Goal: Contribute content: Add original content to the website for others to see

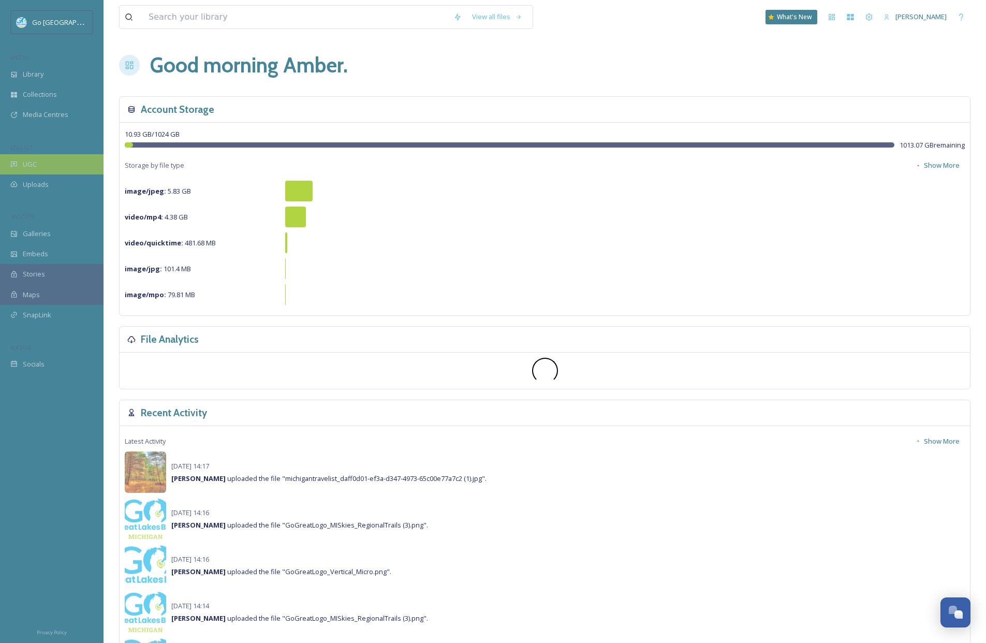
click at [36, 162] on span "UGC" at bounding box center [30, 164] width 14 height 10
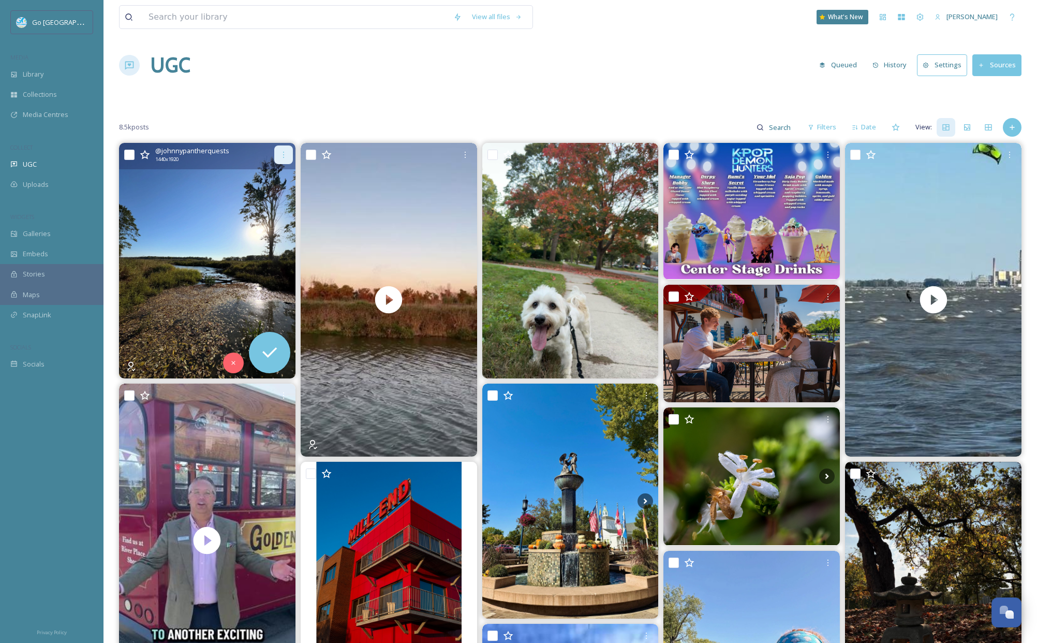
click at [284, 155] on icon at bounding box center [284, 155] width 8 height 8
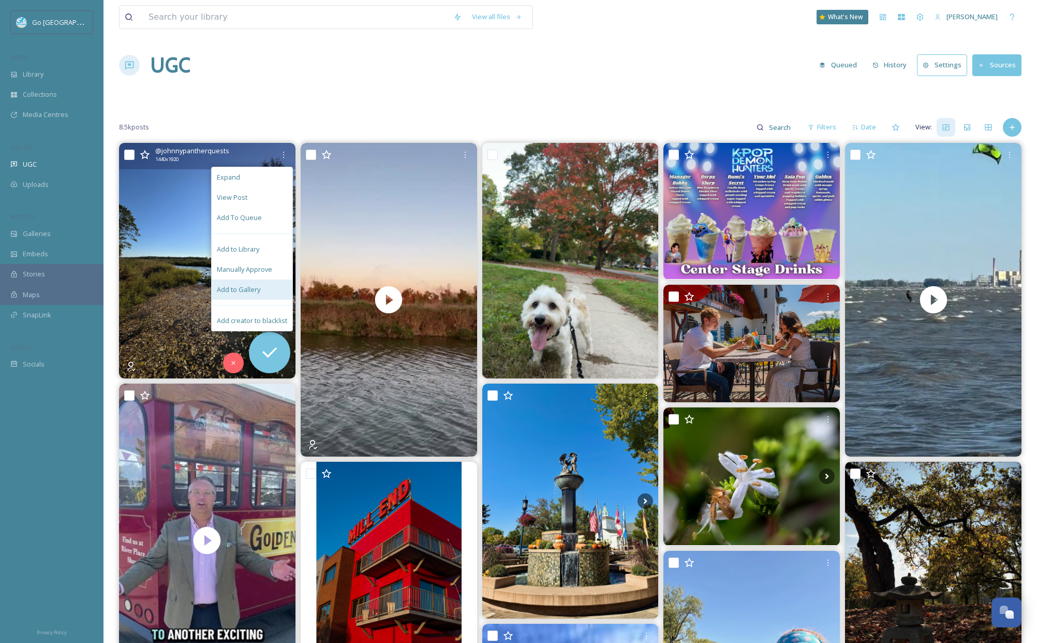
click at [265, 284] on div "Add to Gallery" at bounding box center [252, 290] width 81 height 20
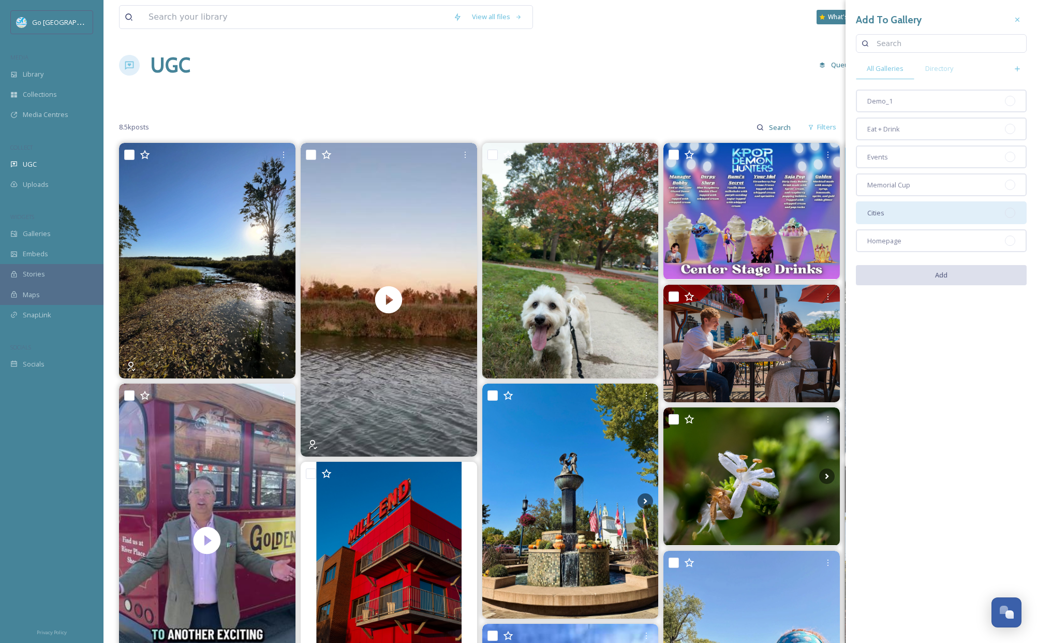
click at [889, 214] on div "Cities" at bounding box center [941, 212] width 171 height 23
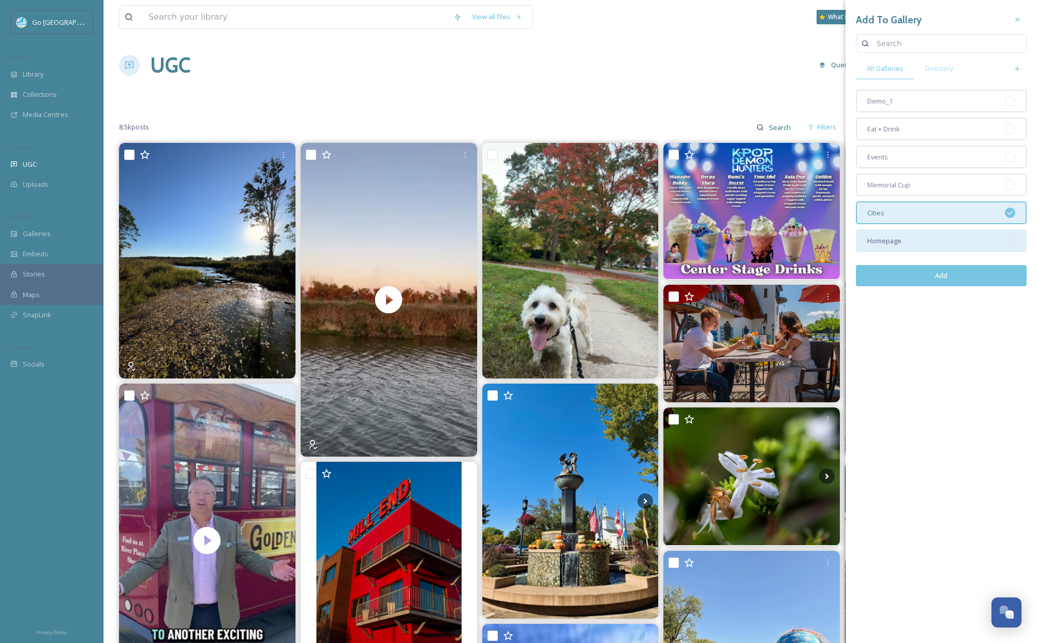
click at [904, 242] on div "Homepage" at bounding box center [941, 240] width 171 height 23
click at [935, 276] on button "Add" at bounding box center [941, 275] width 171 height 21
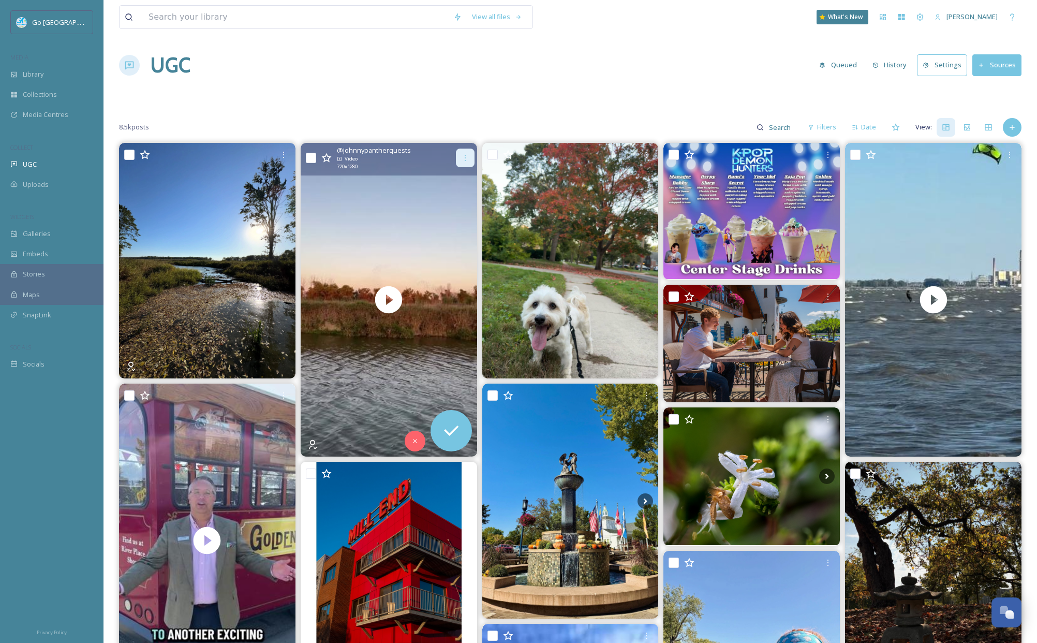
click at [466, 161] on icon at bounding box center [465, 158] width 8 height 8
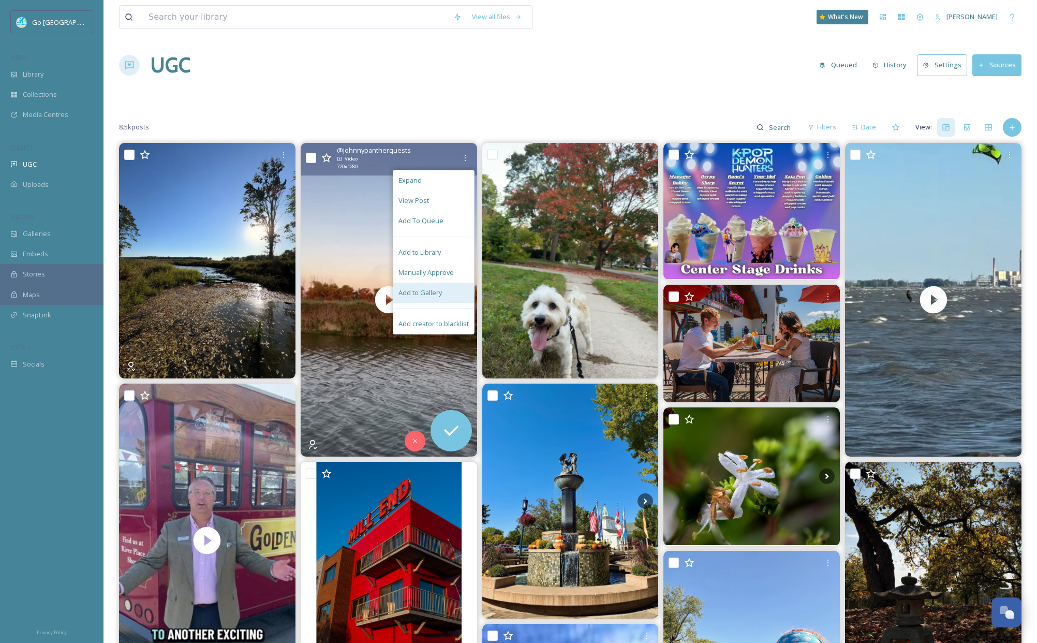
click at [434, 289] on span "Add to Gallery" at bounding box center [420, 293] width 43 height 10
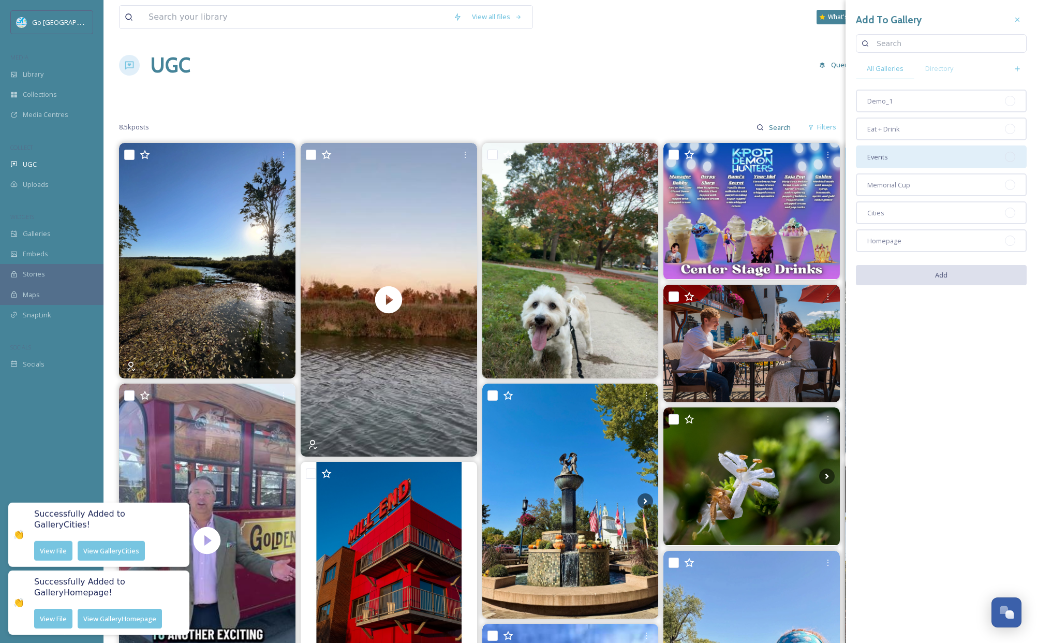
drag, startPoint x: 900, startPoint y: 238, endPoint x: 895, endPoint y: 148, distance: 90.2
click at [900, 236] on span "Homepage" at bounding box center [885, 241] width 34 height 10
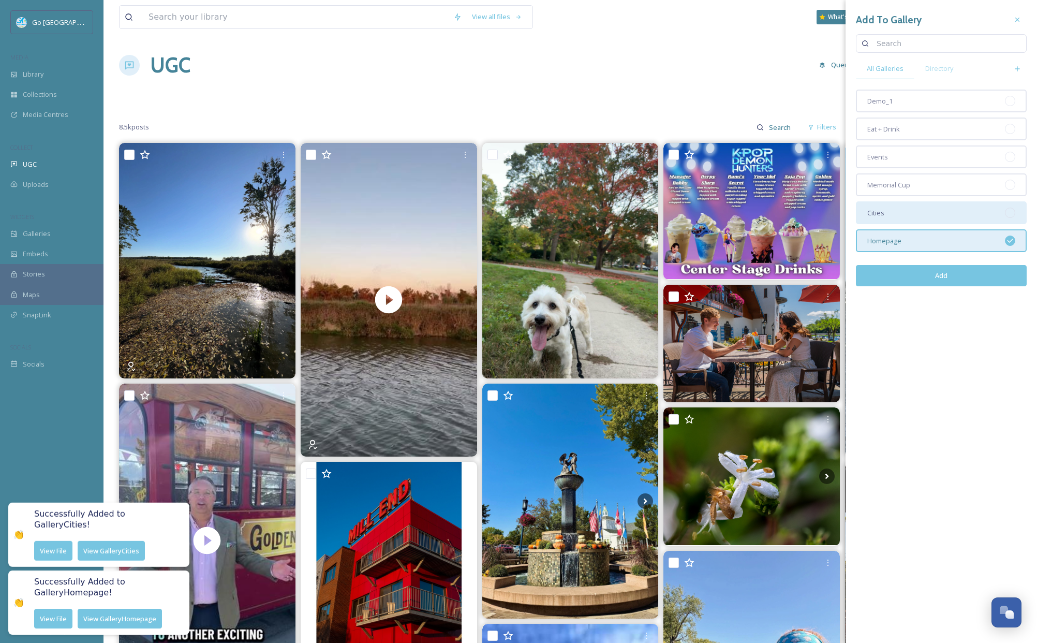
click at [898, 212] on div "Cities" at bounding box center [941, 212] width 171 height 23
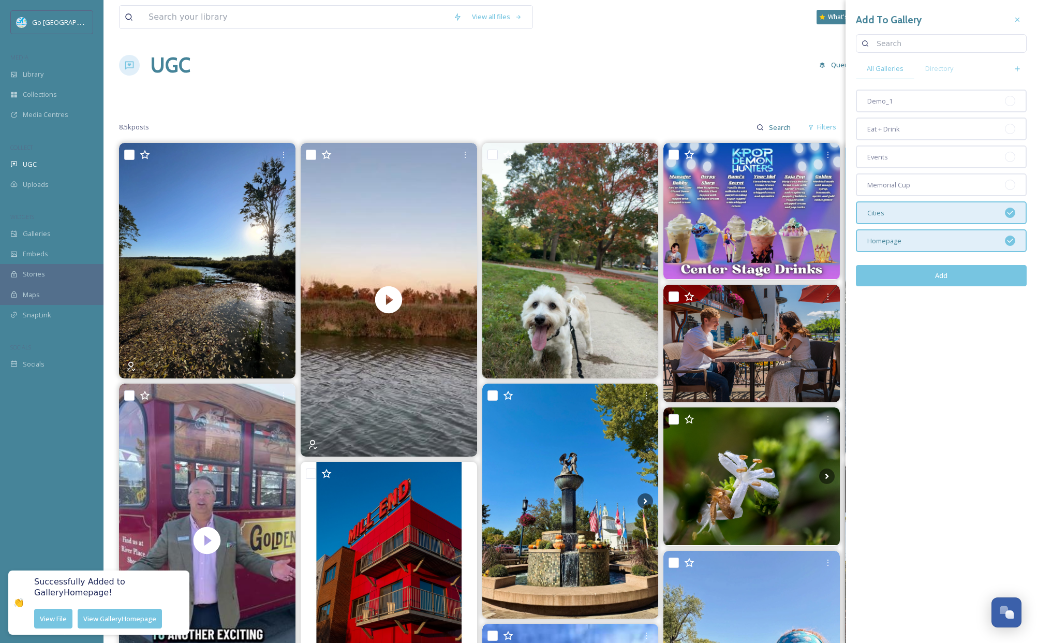
click at [953, 275] on button "Add" at bounding box center [941, 275] width 171 height 21
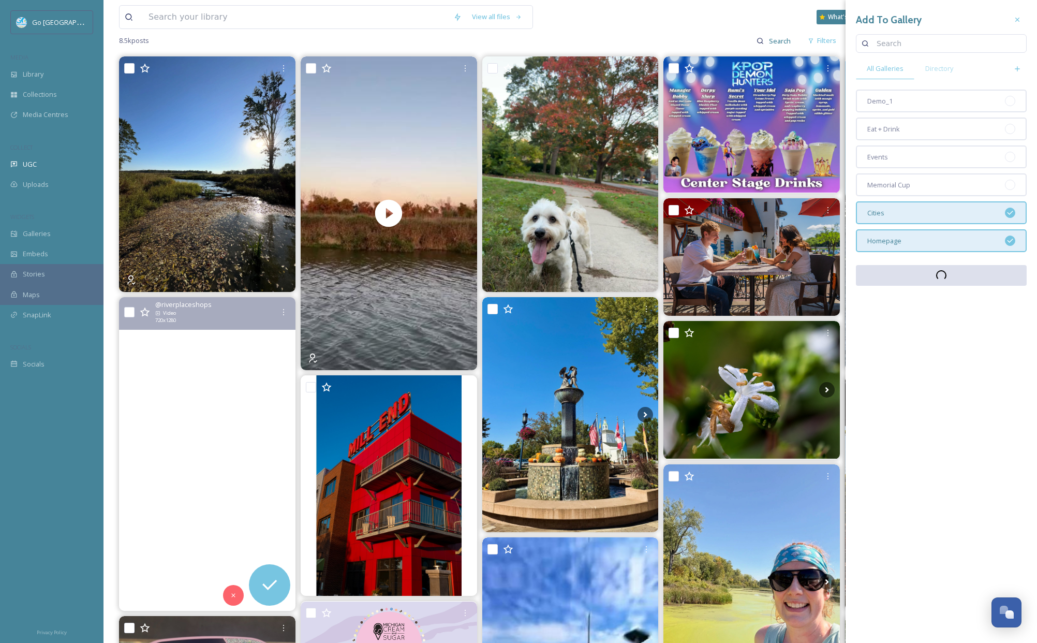
scroll to position [87, 0]
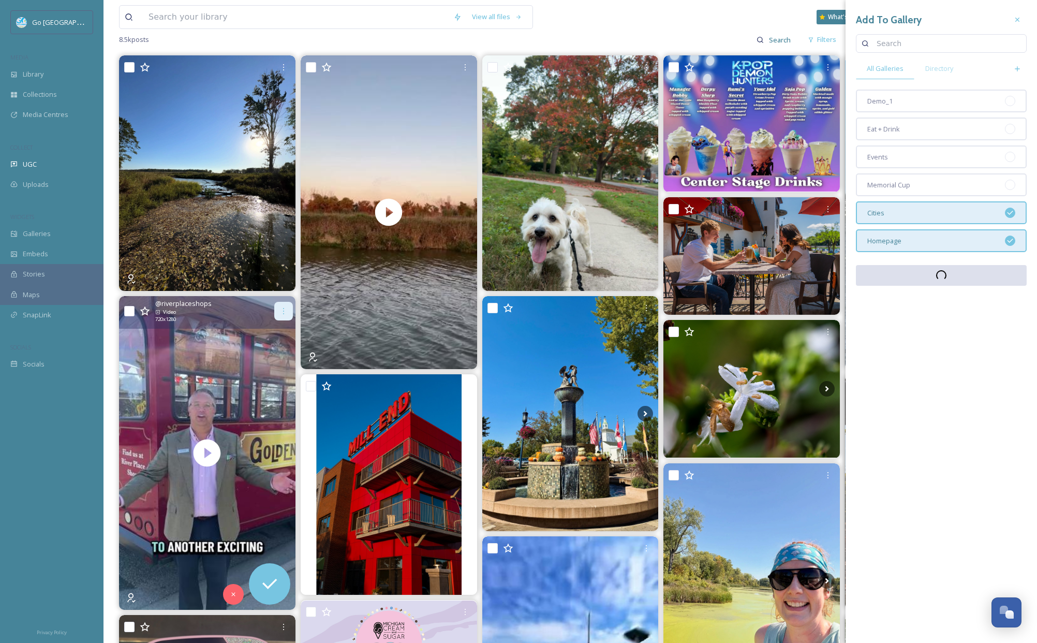
click at [280, 309] on icon at bounding box center [284, 311] width 8 height 8
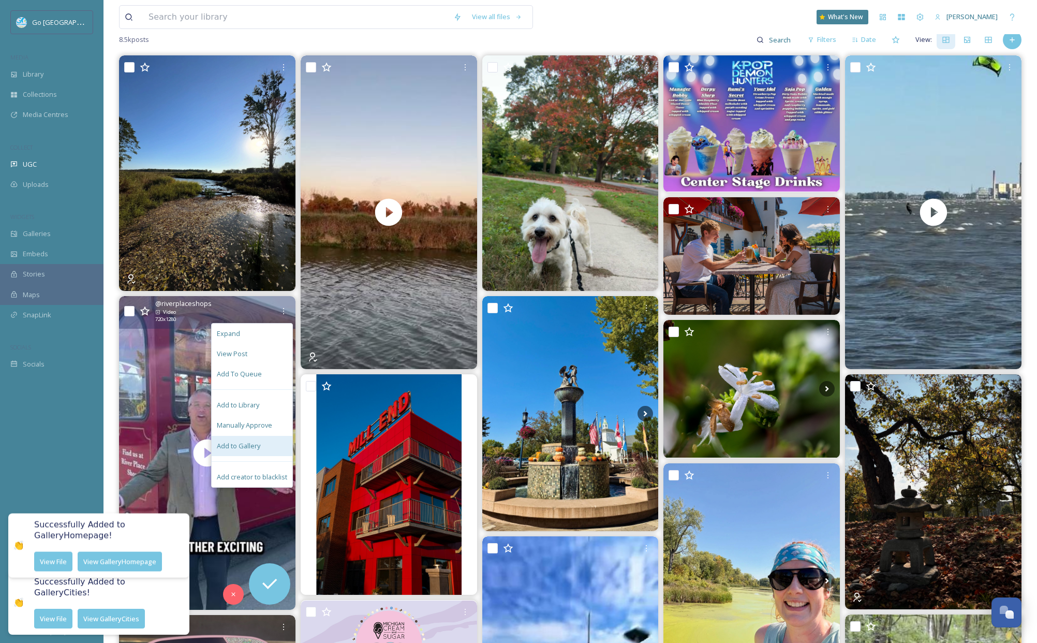
click at [259, 449] on span "Add to Gallery" at bounding box center [238, 446] width 43 height 10
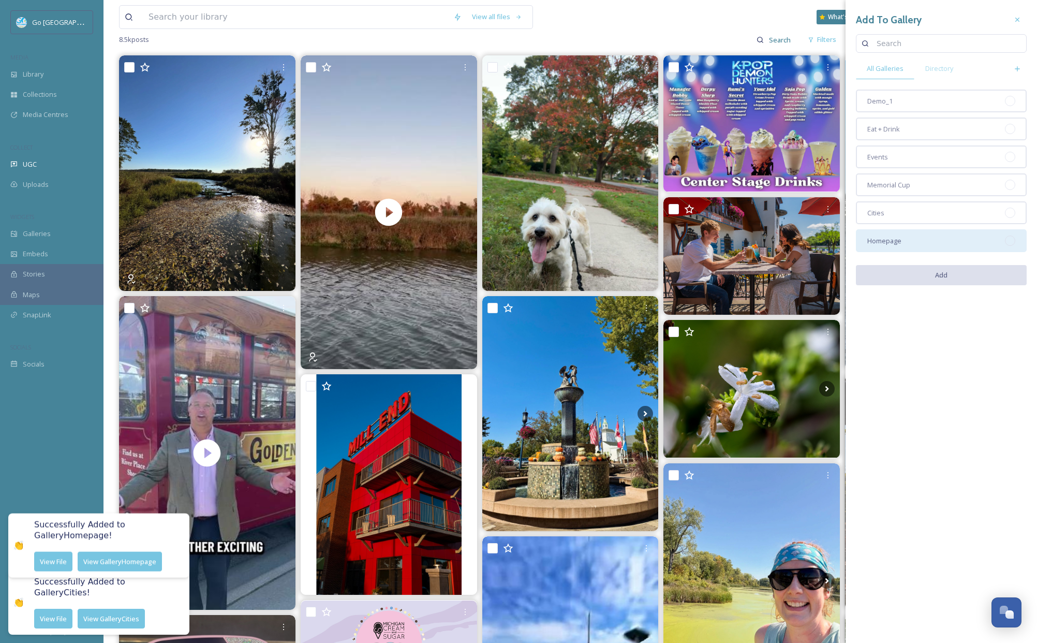
click at [898, 240] on span "Homepage" at bounding box center [885, 241] width 34 height 10
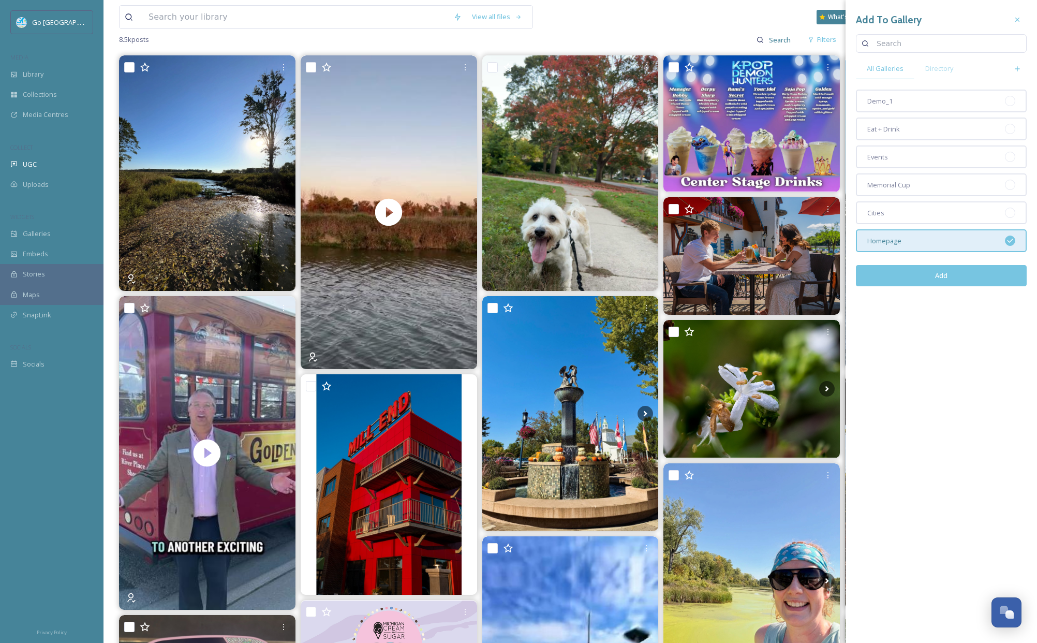
click at [940, 279] on button "Add" at bounding box center [941, 275] width 171 height 21
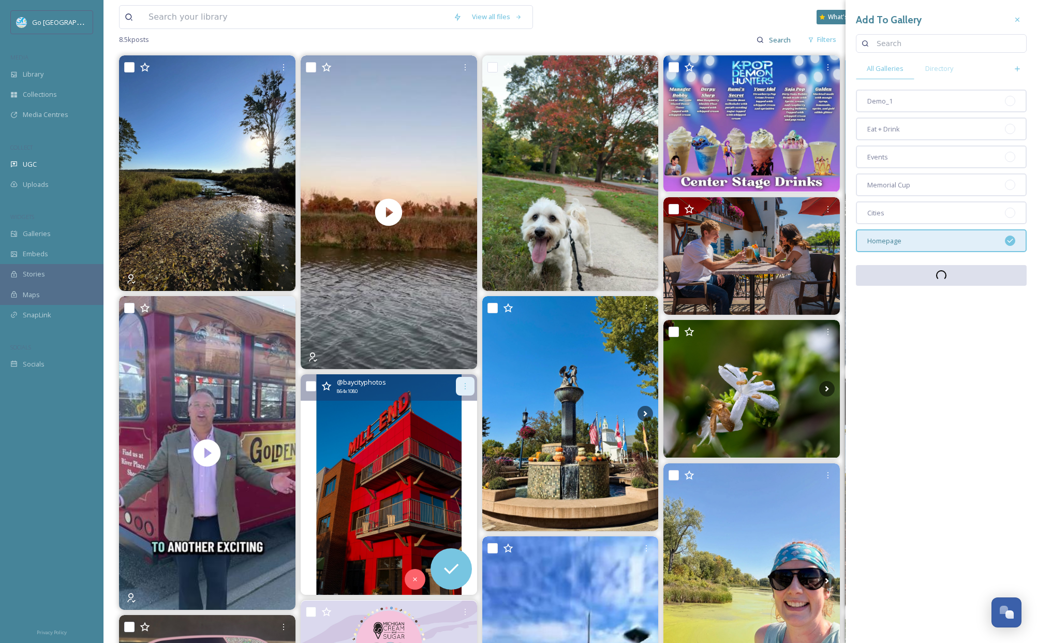
click at [459, 390] on div at bounding box center [465, 386] width 19 height 19
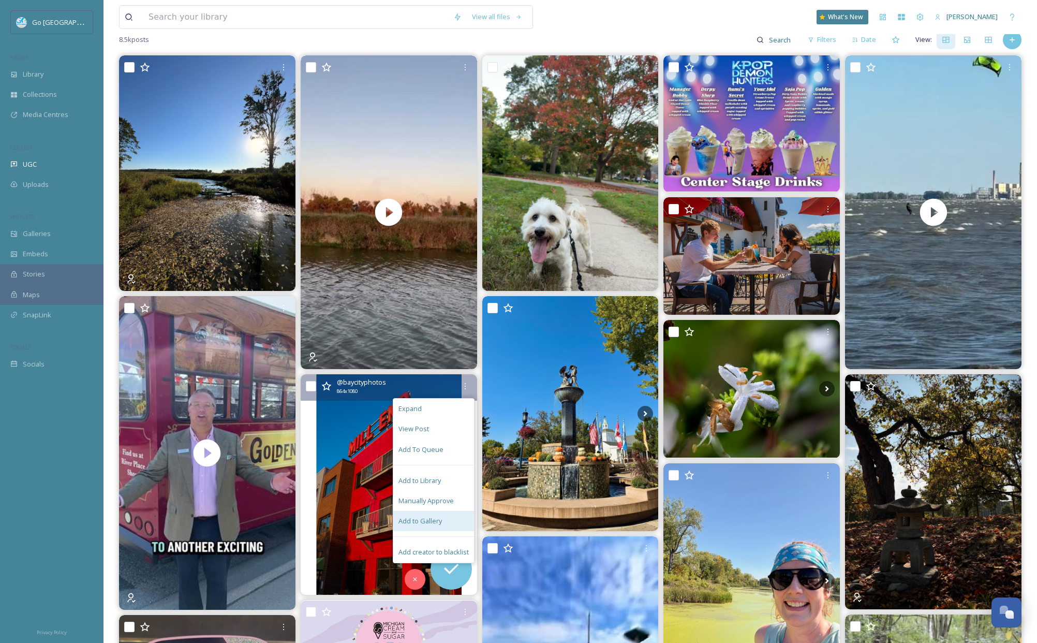
click at [429, 519] on span "Add to Gallery" at bounding box center [420, 521] width 43 height 10
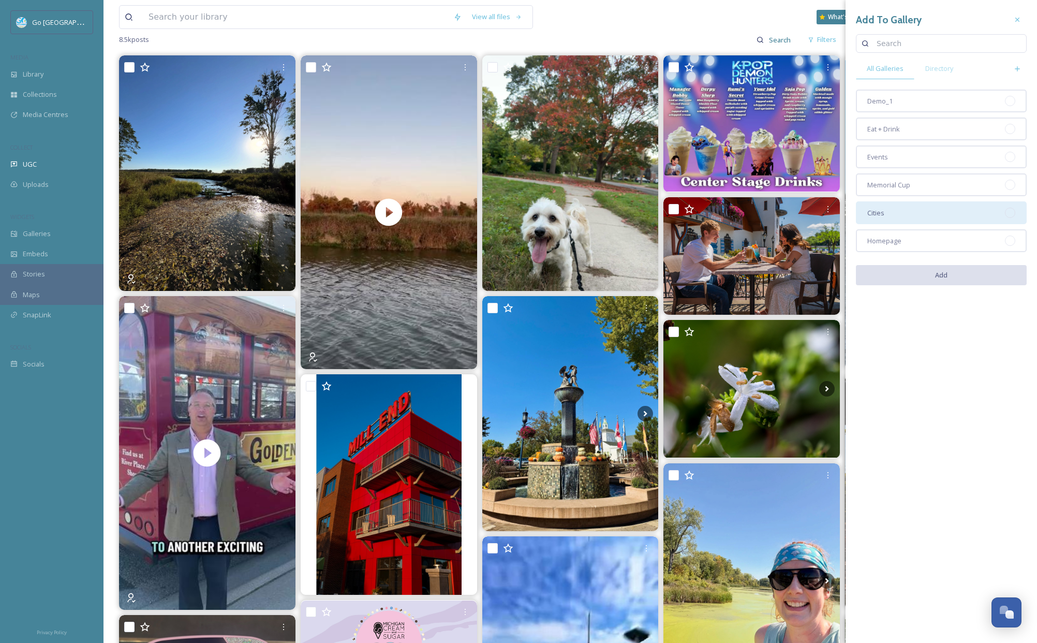
click at [898, 218] on div "Cities" at bounding box center [941, 212] width 171 height 23
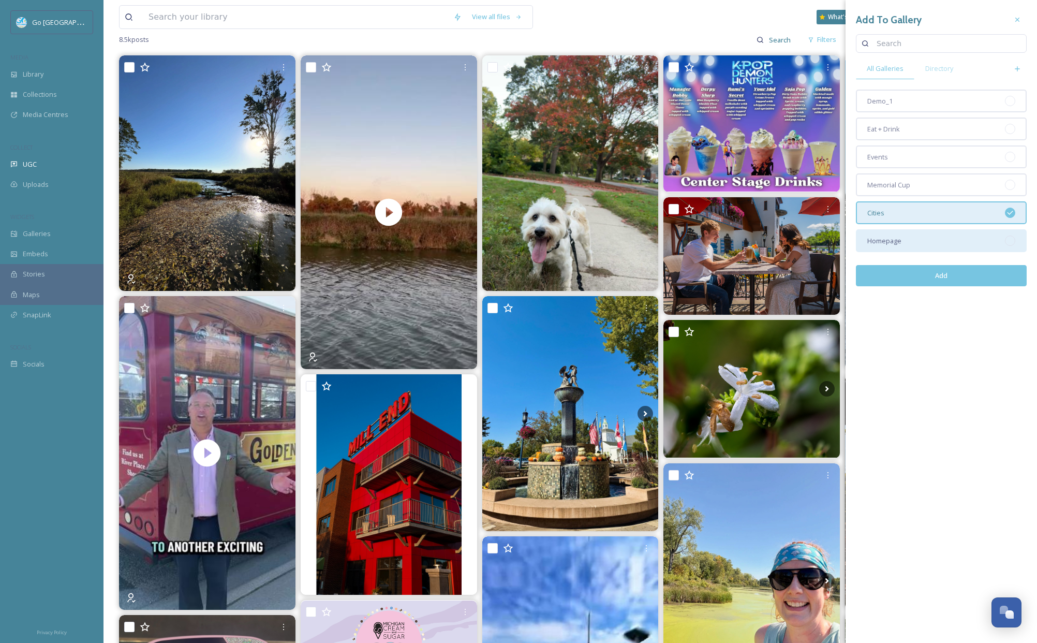
click at [896, 238] on span "Homepage" at bounding box center [885, 241] width 34 height 10
click at [946, 274] on button "Add" at bounding box center [941, 275] width 171 height 21
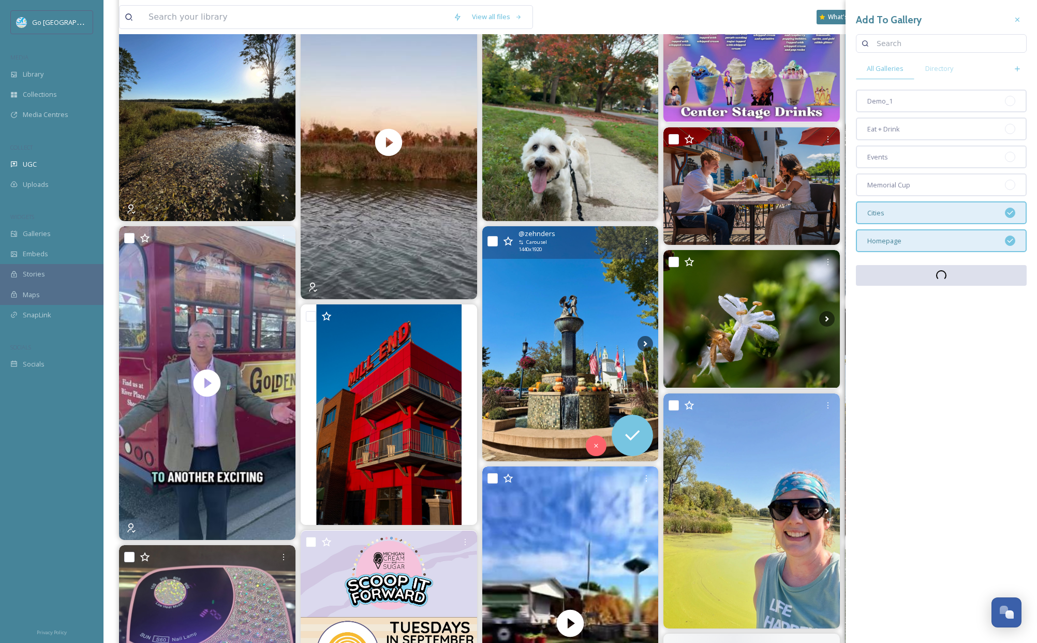
scroll to position [182, 0]
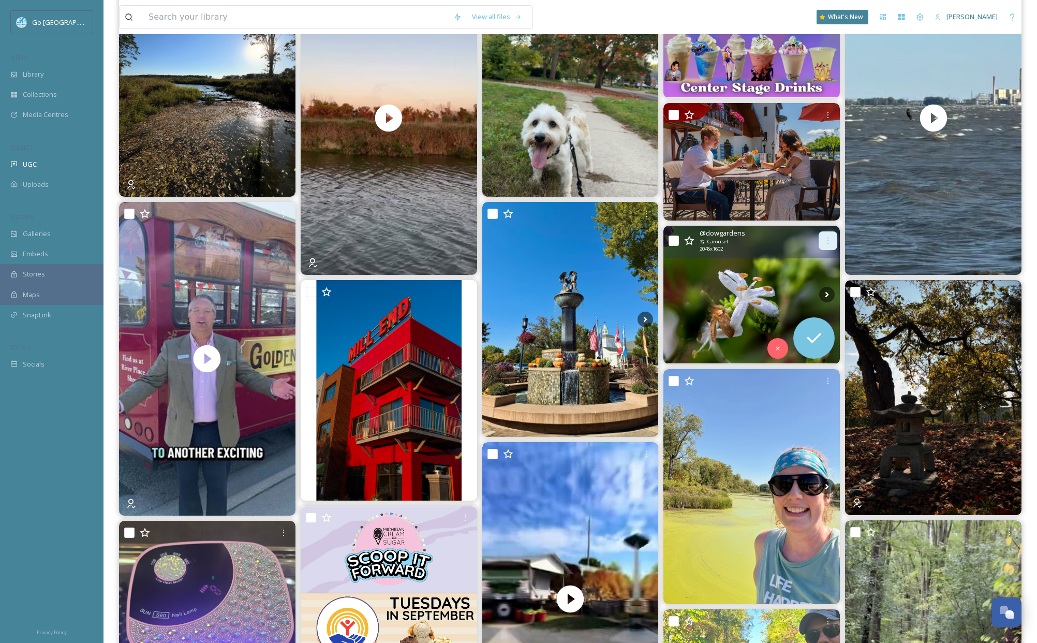
click at [829, 241] on icon at bounding box center [828, 241] width 8 height 8
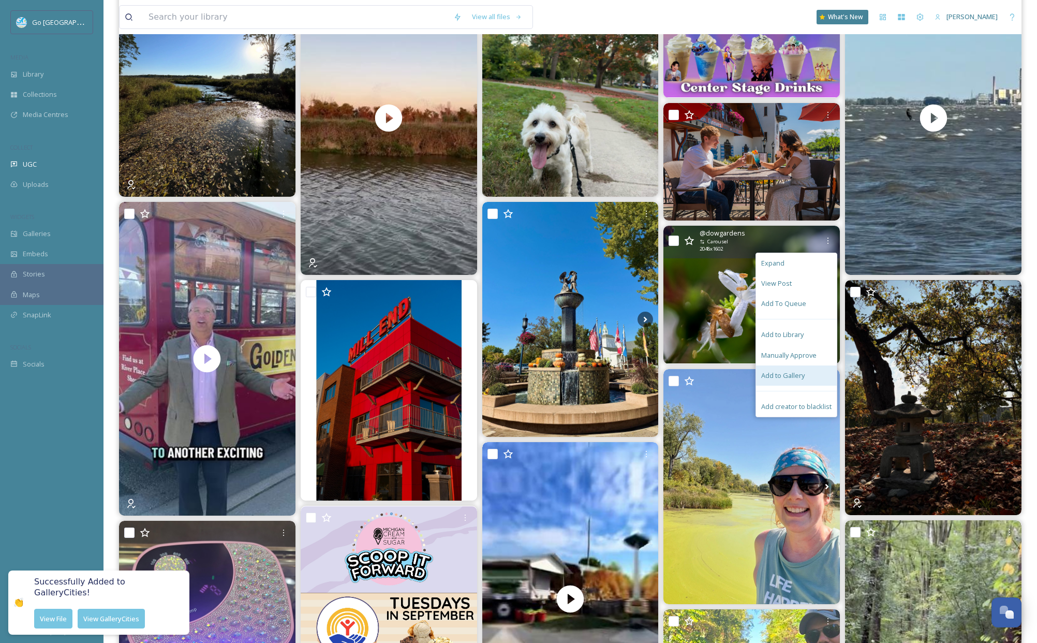
click at [796, 371] on span "Add to Gallery" at bounding box center [783, 376] width 43 height 10
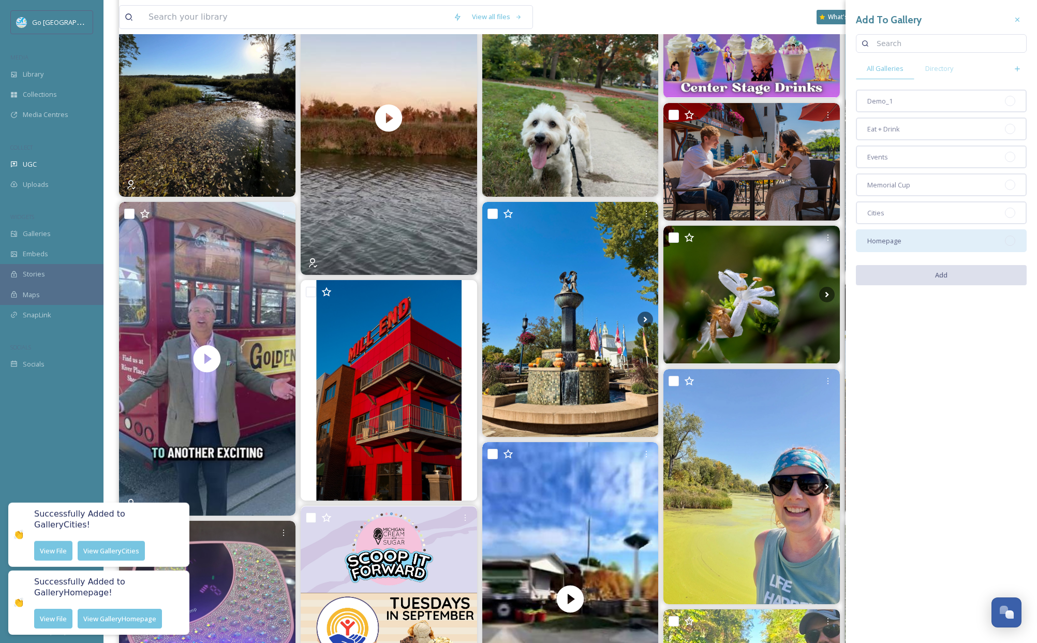
click at [908, 236] on div "Homepage" at bounding box center [941, 240] width 171 height 23
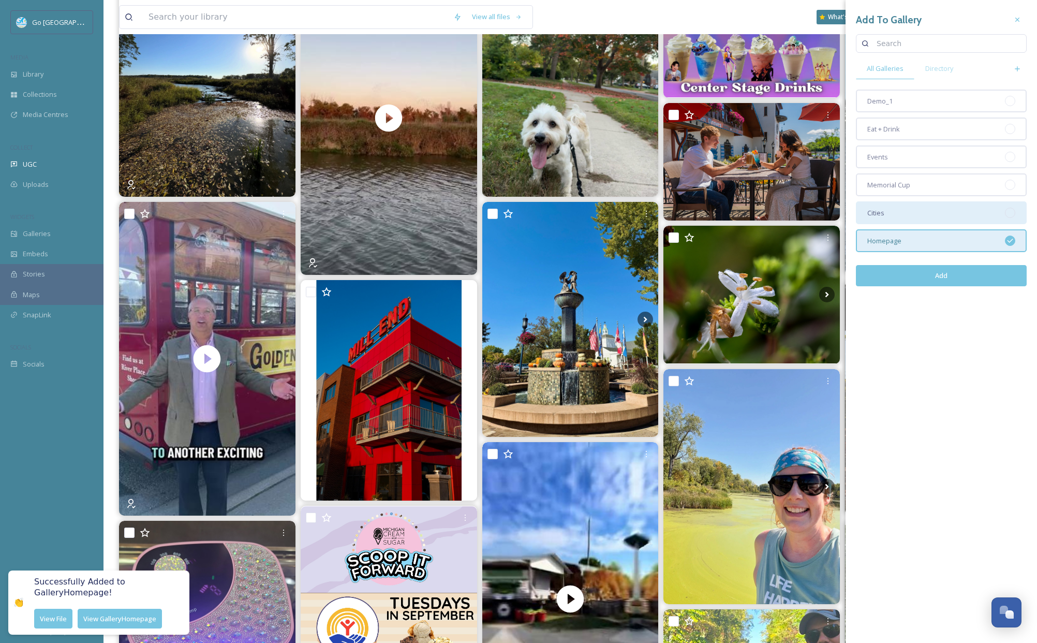
click at [898, 217] on div "Cities" at bounding box center [941, 212] width 171 height 23
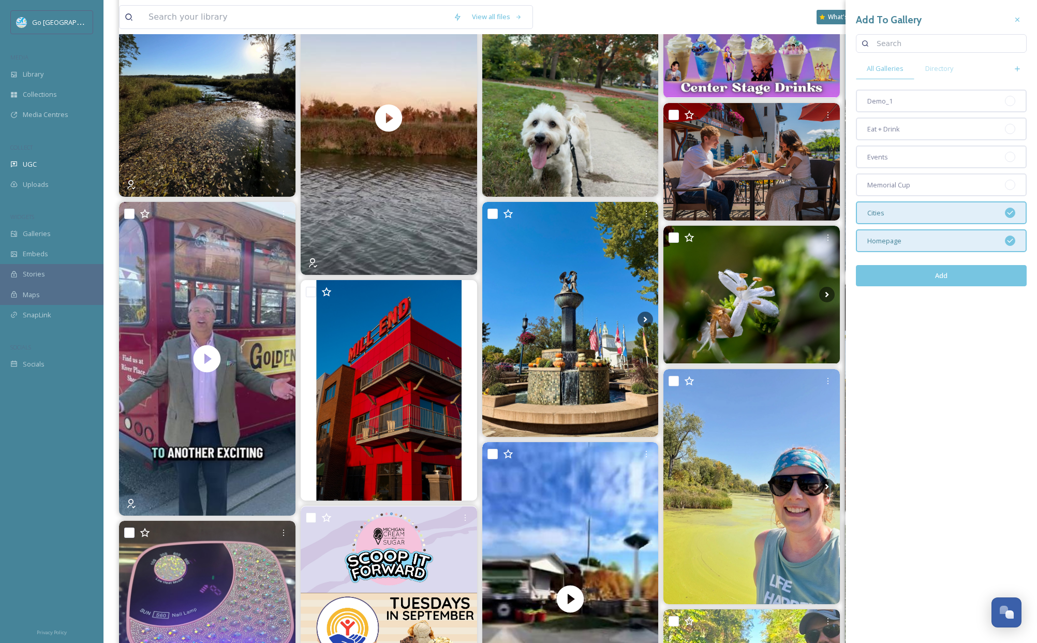
click at [930, 279] on button "Add" at bounding box center [941, 275] width 171 height 21
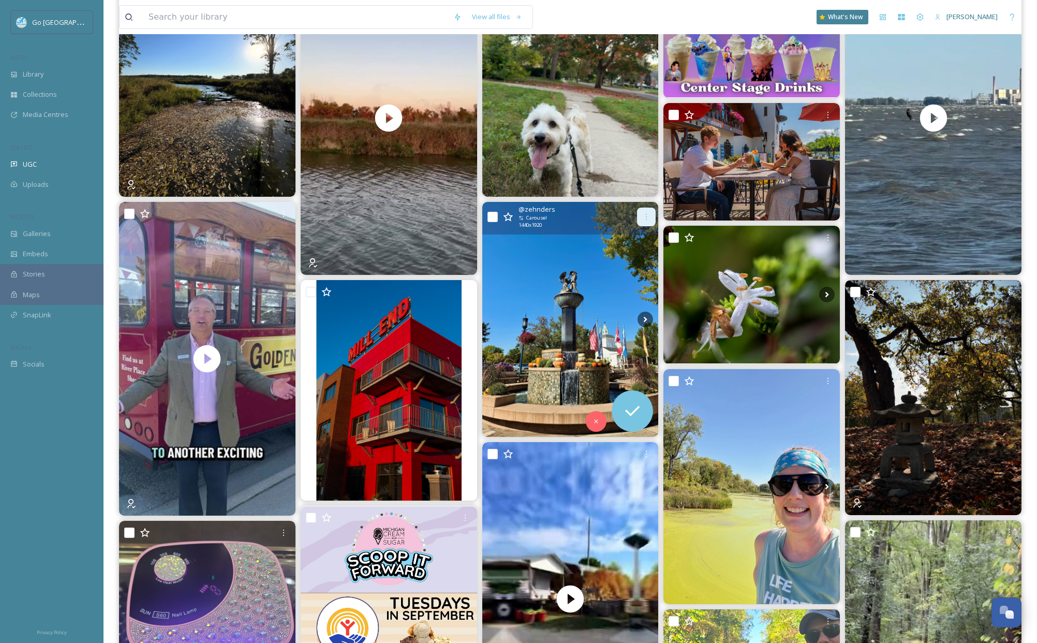
click at [645, 213] on icon at bounding box center [646, 217] width 8 height 8
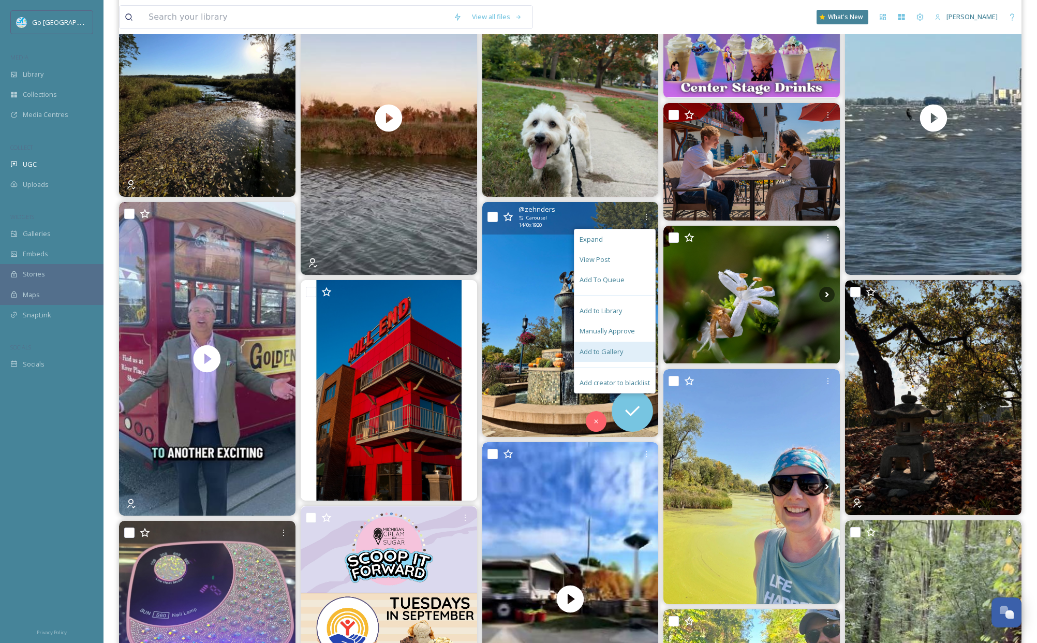
click at [631, 346] on div "Add to Gallery" at bounding box center [615, 352] width 81 height 20
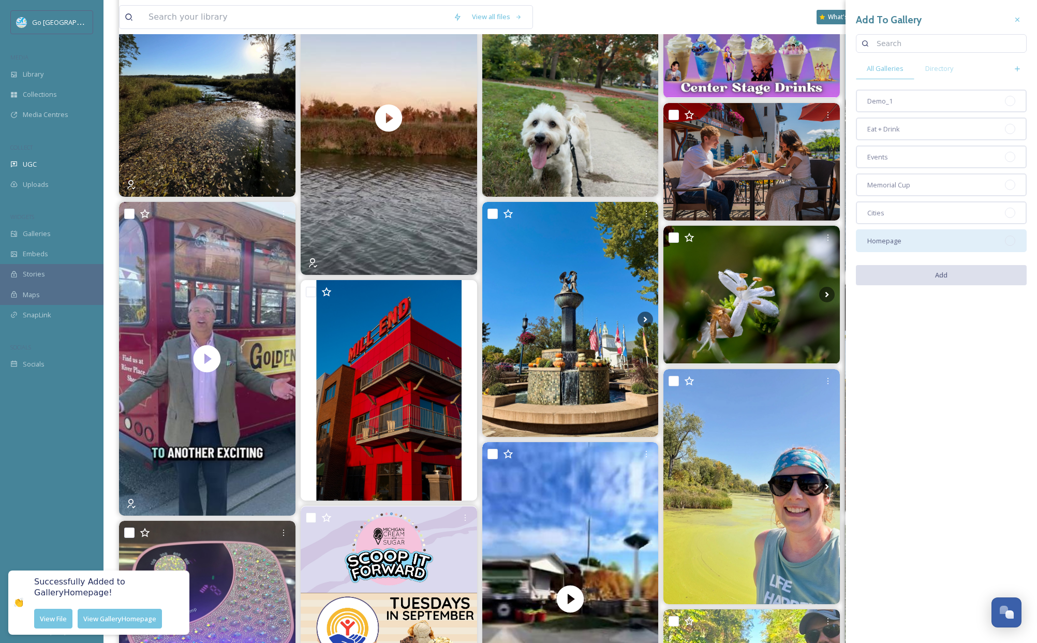
click at [922, 240] on div "Homepage" at bounding box center [941, 240] width 171 height 23
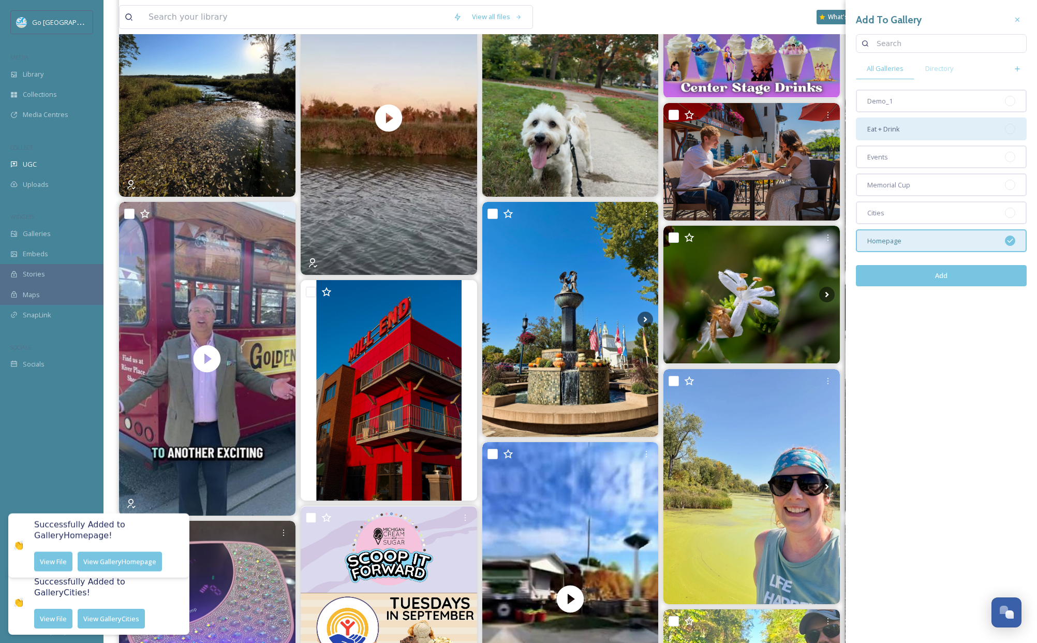
click at [896, 130] on span "Eat + Drink" at bounding box center [884, 129] width 33 height 10
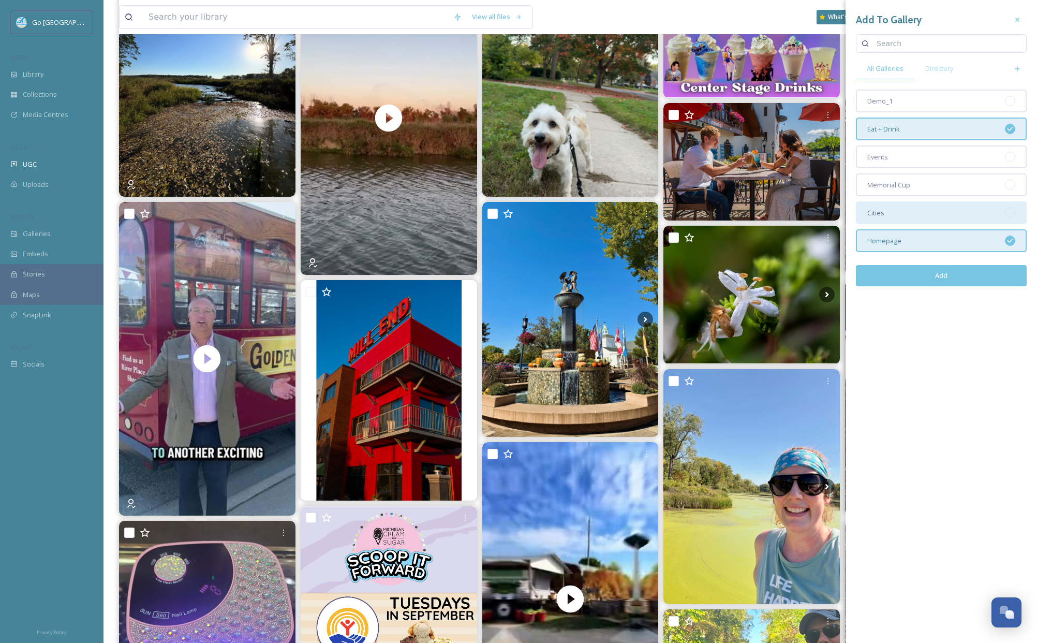
click at [902, 210] on div "Cities" at bounding box center [941, 212] width 171 height 23
click at [924, 126] on div "Eat + Drink" at bounding box center [941, 129] width 171 height 23
click at [956, 273] on button "Add" at bounding box center [941, 275] width 171 height 21
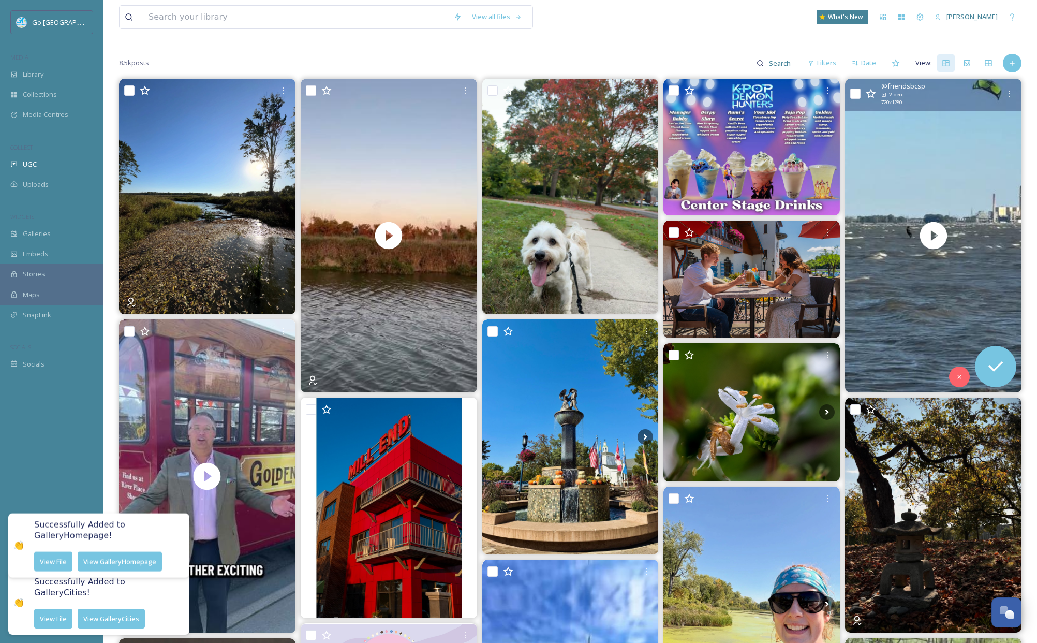
scroll to position [0, 0]
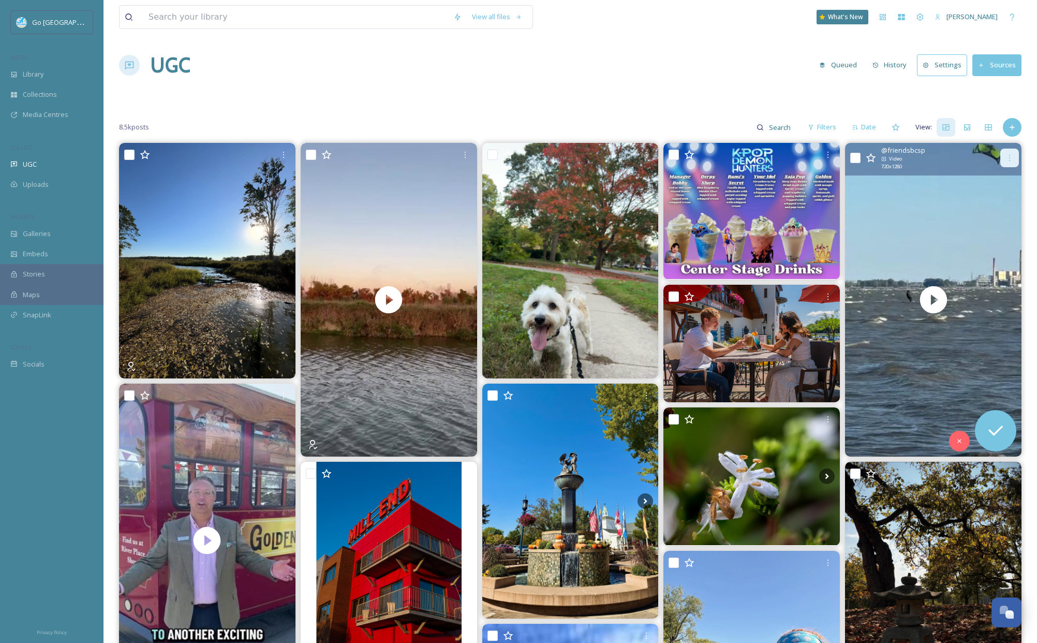
click at [993, 158] on icon at bounding box center [1010, 158] width 8 height 8
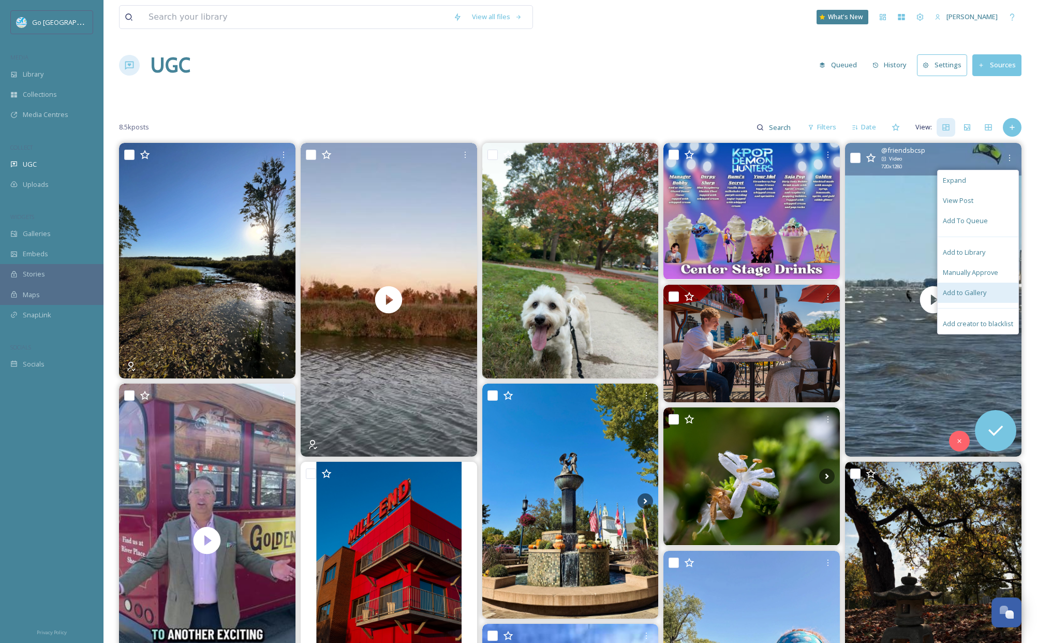
click at [990, 291] on div "Add to Gallery" at bounding box center [978, 293] width 81 height 20
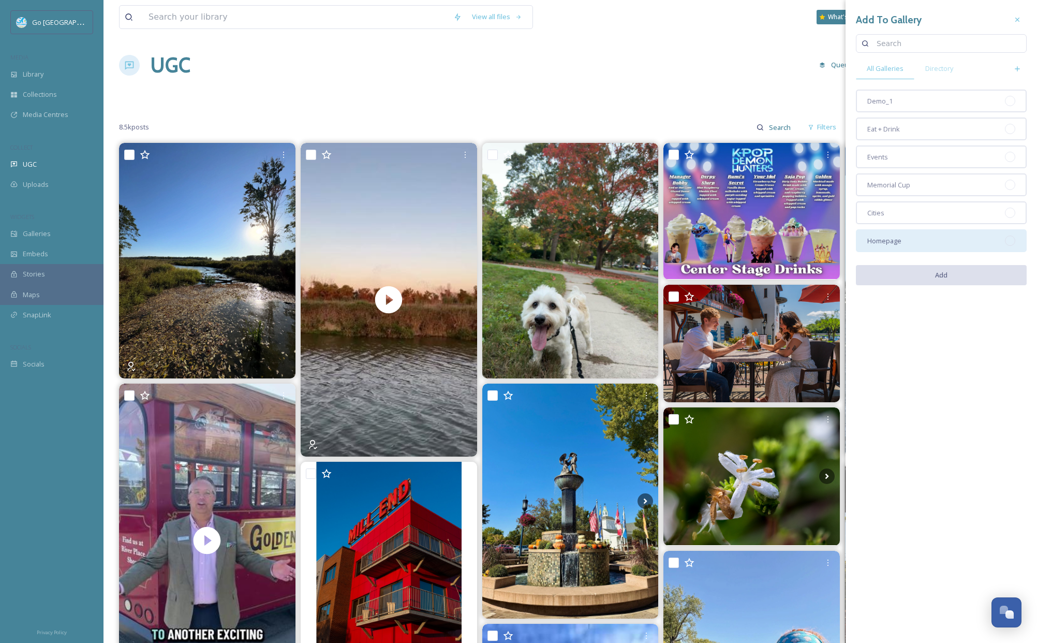
click at [928, 241] on div "Homepage" at bounding box center [941, 240] width 171 height 23
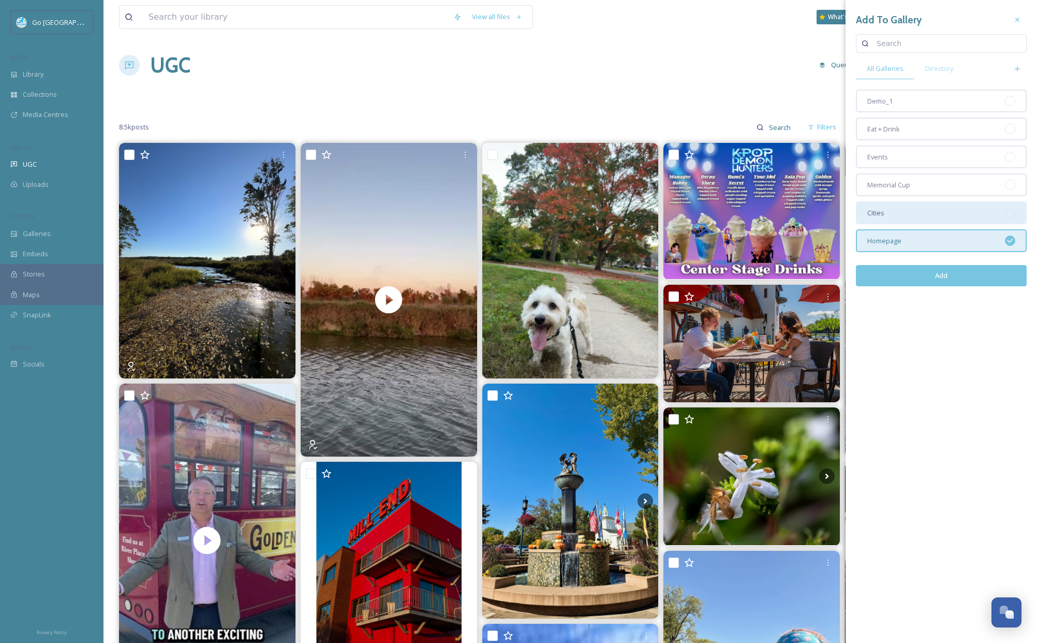
click at [918, 217] on div "Cities" at bounding box center [941, 212] width 171 height 23
click at [940, 282] on button "Add" at bounding box center [941, 275] width 171 height 21
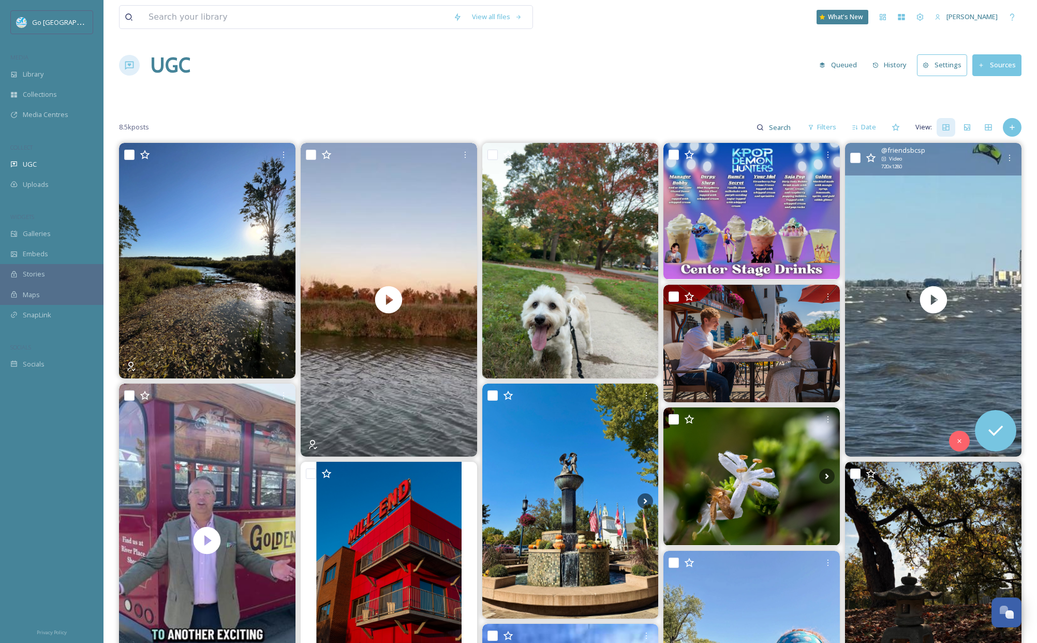
click at [692, 69] on div "UGC Queued History Settings Sources" at bounding box center [570, 65] width 903 height 31
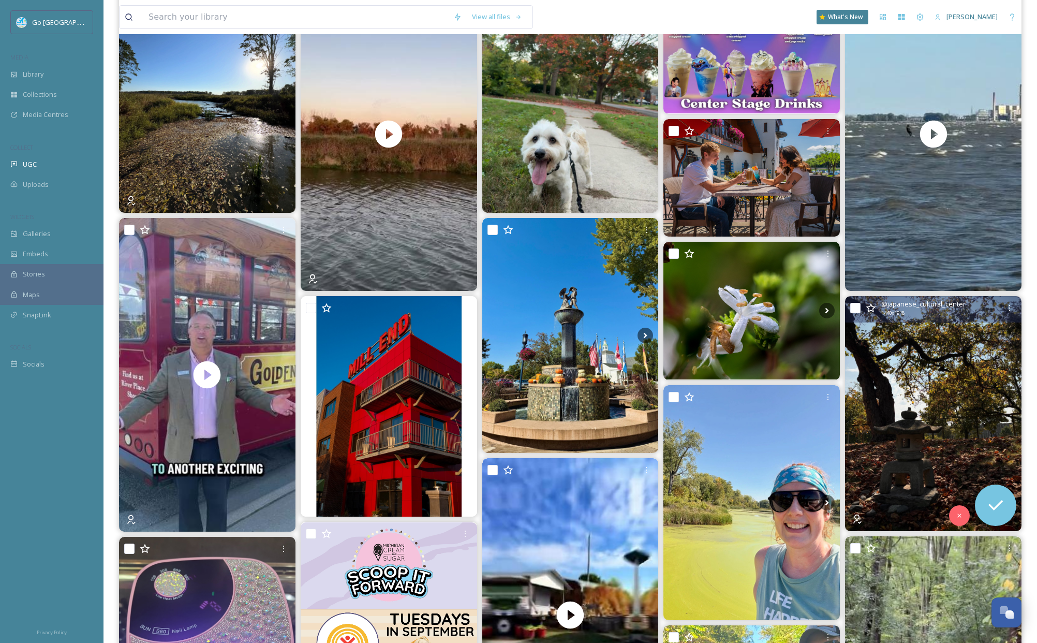
scroll to position [333, 0]
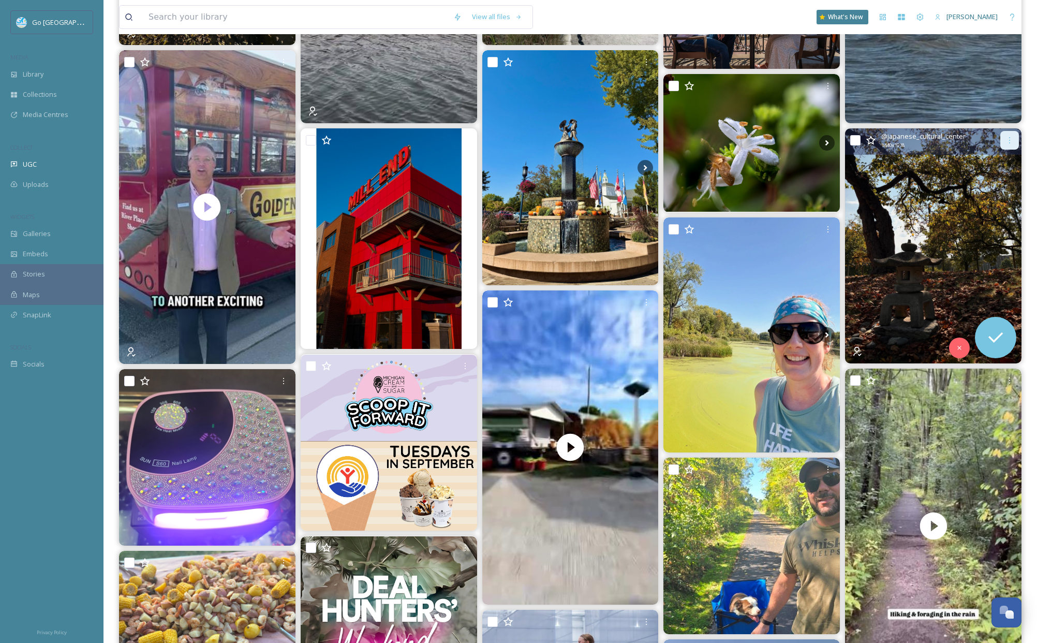
click at [993, 142] on icon at bounding box center [1010, 140] width 8 height 8
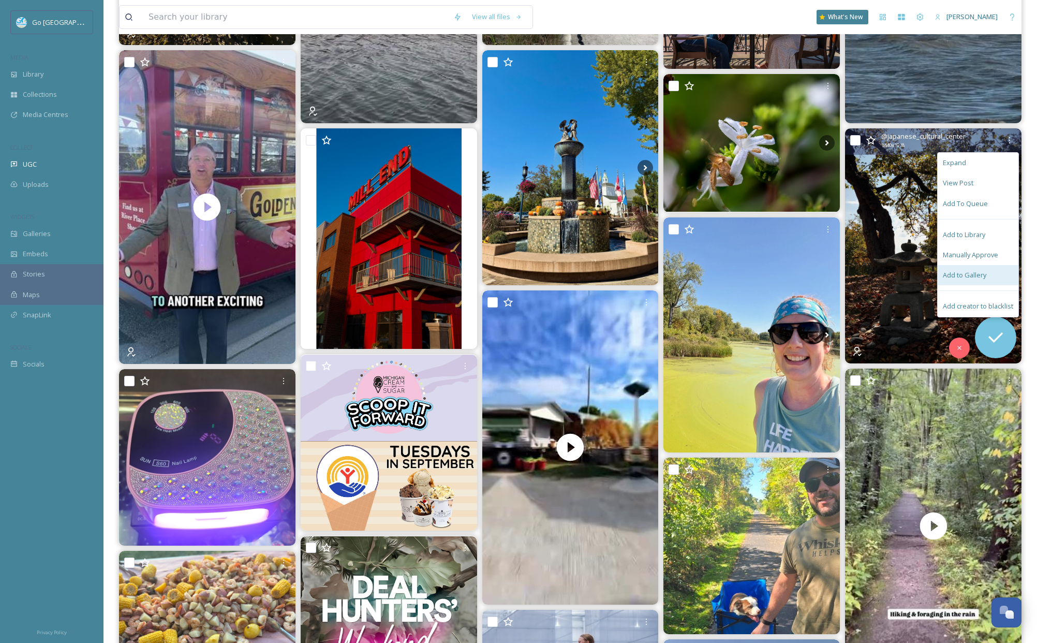
click at [983, 277] on span "Add to Gallery" at bounding box center [964, 275] width 43 height 10
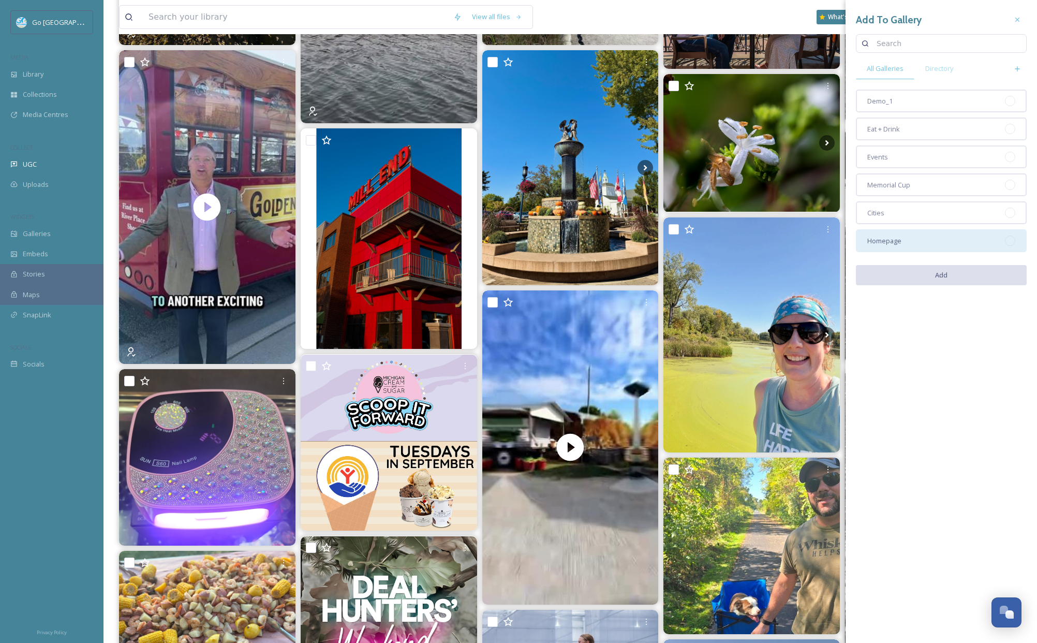
click at [909, 241] on div "Homepage" at bounding box center [941, 240] width 171 height 23
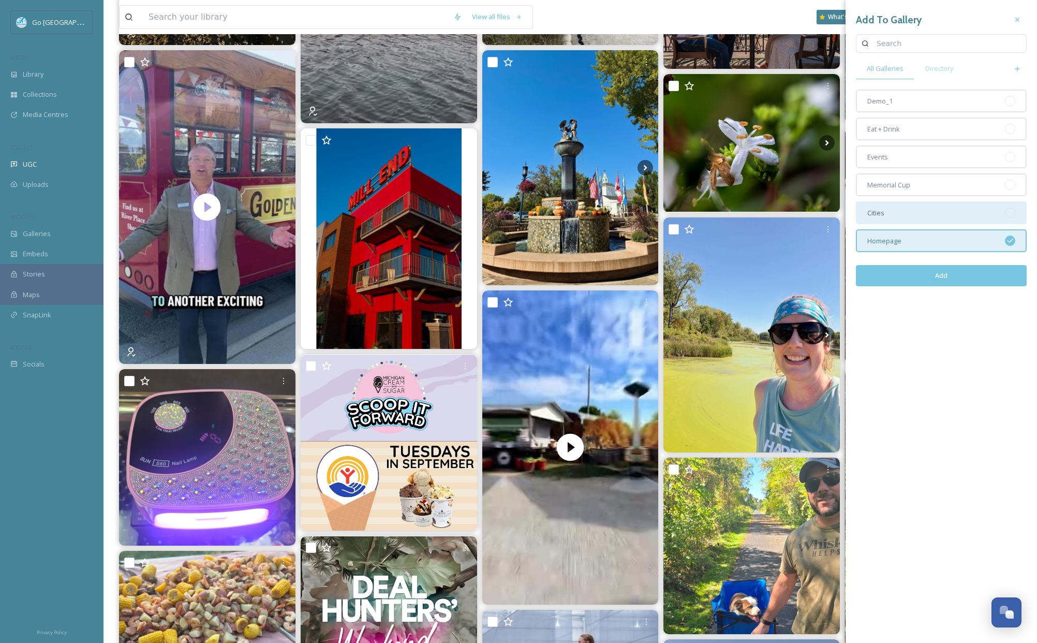
click at [908, 212] on div "Cities" at bounding box center [941, 212] width 171 height 23
click at [936, 270] on button "Add" at bounding box center [941, 275] width 171 height 21
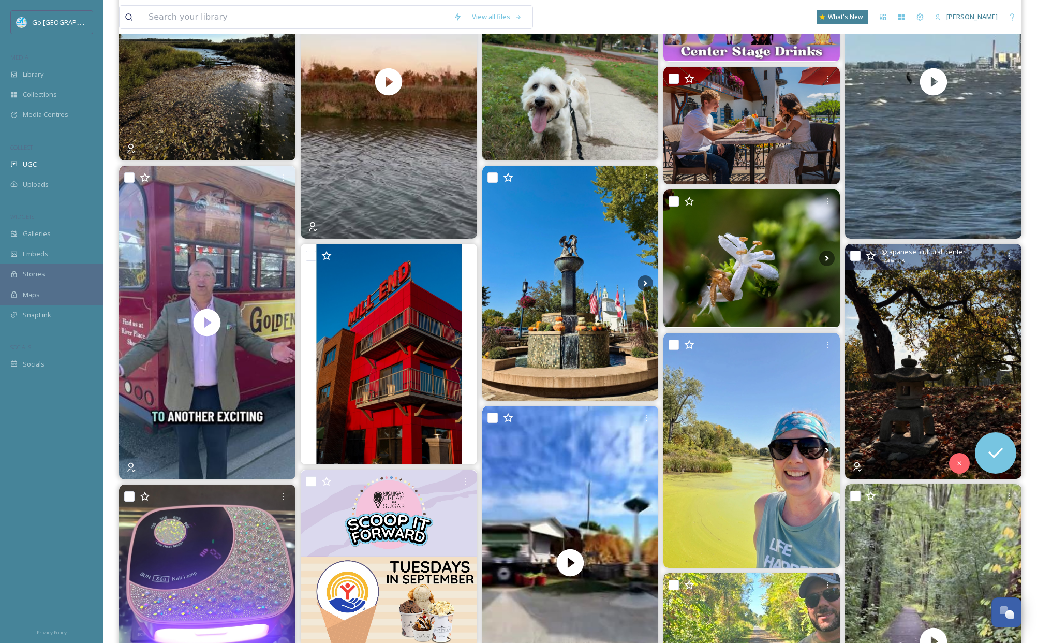
scroll to position [0, 0]
